Goal: Transaction & Acquisition: Purchase product/service

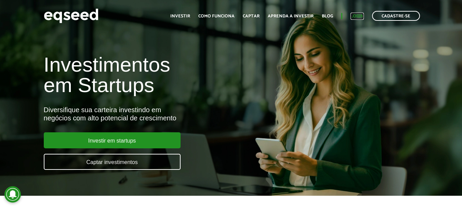
click at [359, 16] on link "Login" at bounding box center [356, 16] width 13 height 4
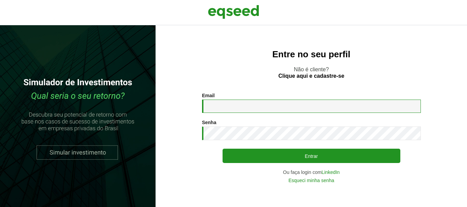
drag, startPoint x: 0, startPoint y: 0, endPoint x: 247, endPoint y: 105, distance: 268.5
click at [247, 105] on input "Email *" at bounding box center [311, 106] width 219 height 13
type input "**********"
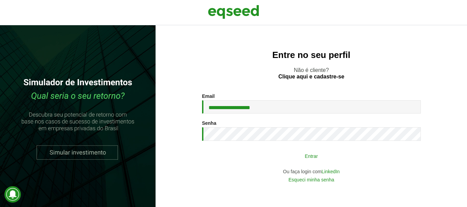
click at [296, 156] on button "Entrar" at bounding box center [311, 156] width 178 height 13
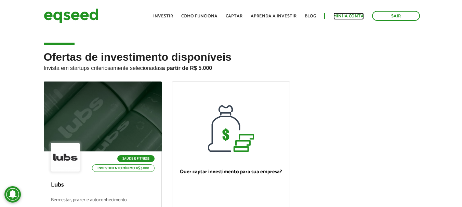
click at [355, 16] on link "Minha conta" at bounding box center [348, 16] width 30 height 4
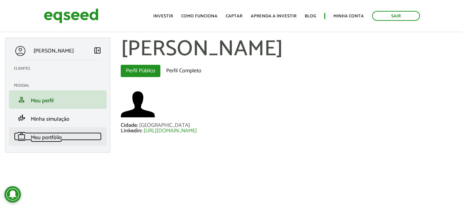
click at [43, 139] on span "Meu portfólio" at bounding box center [46, 137] width 31 height 9
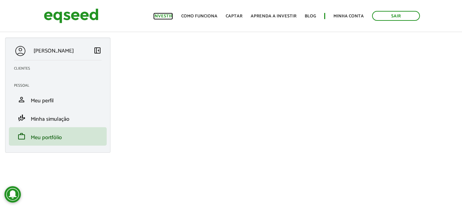
click at [170, 18] on link "Investir" at bounding box center [163, 16] width 20 height 4
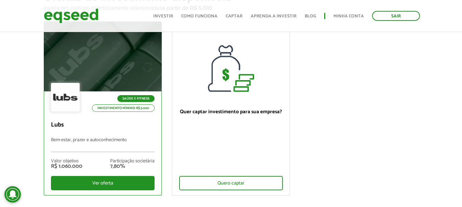
scroll to position [68, 0]
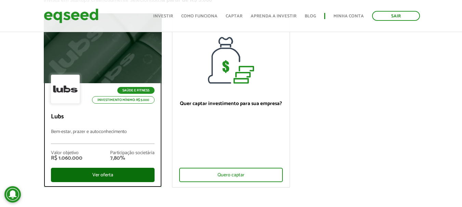
click at [87, 174] on div "Ver oferta" at bounding box center [103, 175] width 104 height 14
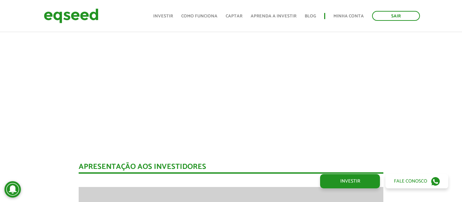
scroll to position [410, 0]
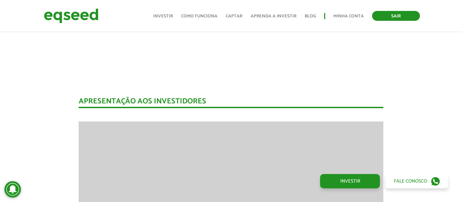
click at [385, 17] on link "Sair" at bounding box center [396, 16] width 48 height 10
